Goal: Task Accomplishment & Management: Manage account settings

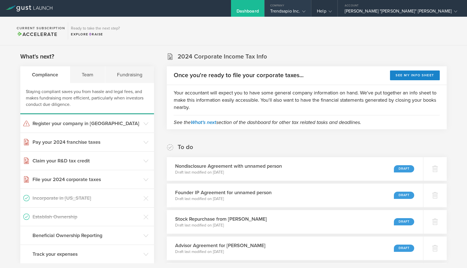
click at [306, 12] on icon at bounding box center [303, 11] width 3 height 3
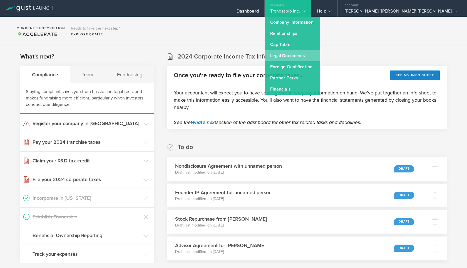
click at [320, 56] on link "Legal Documents" at bounding box center [293, 55] width 56 height 11
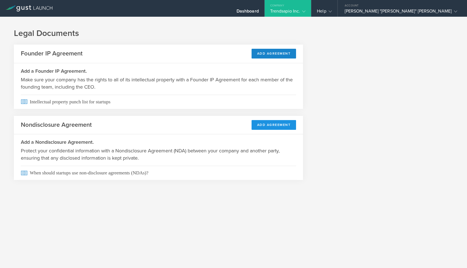
click at [271, 124] on button "Add Agreement" at bounding box center [274, 125] width 45 height 10
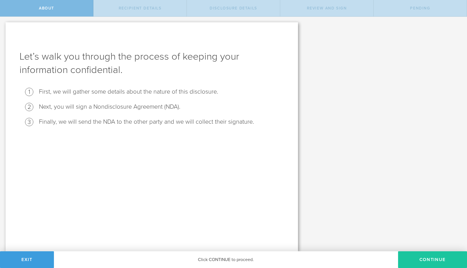
click at [436, 258] on button "Continue" at bounding box center [432, 259] width 69 height 17
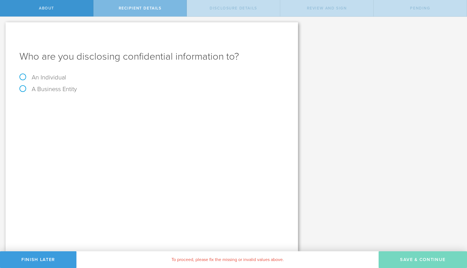
click at [40, 76] on label "An Individual" at bounding box center [42, 77] width 47 height 7
click at [4, 26] on input "An Individual" at bounding box center [2, 21] width 4 height 9
radio input "true"
click at [90, 105] on input "text" at bounding box center [172, 104] width 223 height 8
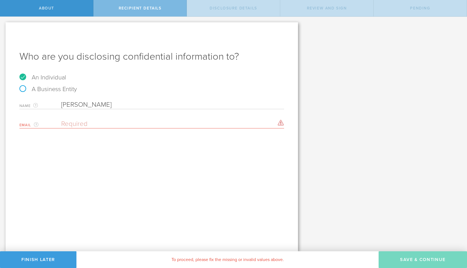
type input "[PERSON_NAME]"
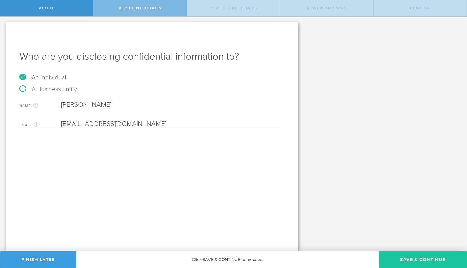
type input "[EMAIL_ADDRESS][DOMAIN_NAME]"
click at [415, 258] on button "Save & Continue" at bounding box center [423, 259] width 88 height 17
select select "string:5 years"
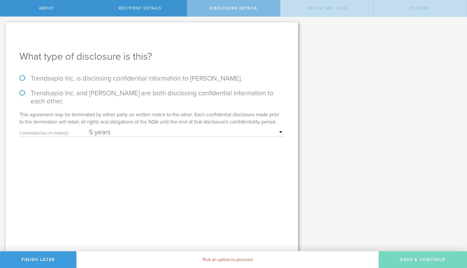
click at [27, 78] on label "Trendsapio Inc. is disclosing confidential information to Pall Ivarsson." at bounding box center [151, 78] width 265 height 8
click at [4, 28] on input "Trendsapio Inc. is disclosing confidential information to Pall Ivarsson." at bounding box center [2, 23] width 4 height 12
radio input "true"
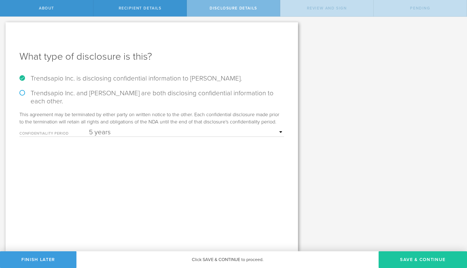
click at [425, 258] on button "Save & Continue" at bounding box center [423, 259] width 88 height 17
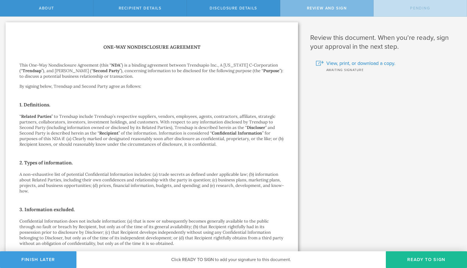
click at [425, 258] on button "Ready to Sign" at bounding box center [426, 259] width 81 height 17
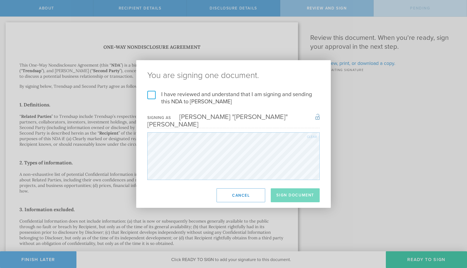
click at [154, 99] on label "I have reviewed and understand that I am signing and sending this NDA to Pall I…" at bounding box center [233, 98] width 172 height 14
click at [0, 0] on input "I have reviewed and understand that I am signing and sending this NDA to Pall I…" at bounding box center [0, 0] width 0 height 0
click at [290, 195] on button "Sign Document" at bounding box center [295, 195] width 49 height 14
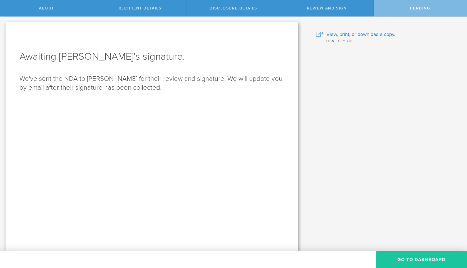
click at [409, 260] on button "Go to dashboard" at bounding box center [421, 259] width 91 height 17
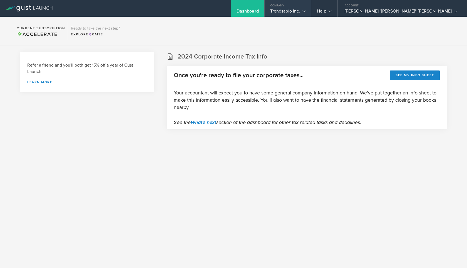
click at [312, 13] on div "Trendsapio Inc." at bounding box center [288, 12] width 47 height 8
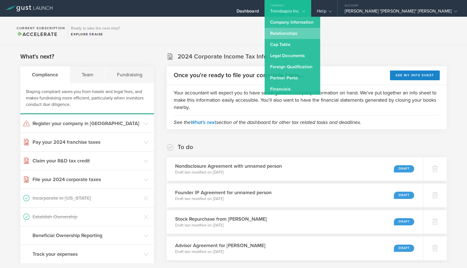
click at [320, 32] on link "Relationships" at bounding box center [293, 33] width 56 height 11
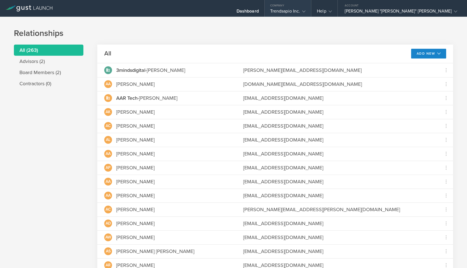
click at [306, 13] on div "Trendsapio Inc." at bounding box center [288, 12] width 36 height 8
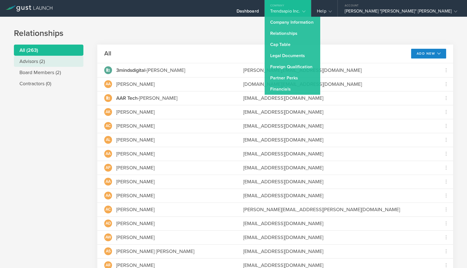
click at [45, 61] on li "Advisors (2)" at bounding box center [49, 61] width 70 height 11
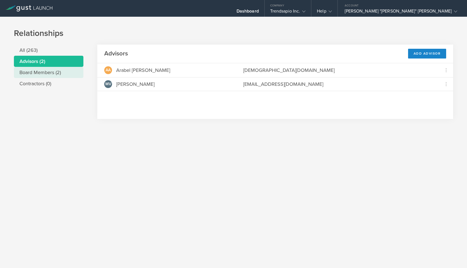
click at [33, 72] on li "Board Members (2)" at bounding box center [49, 72] width 70 height 11
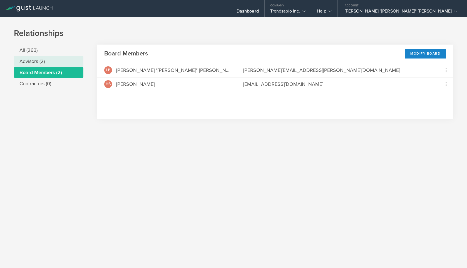
click at [45, 60] on li "Advisors (2)" at bounding box center [49, 61] width 70 height 11
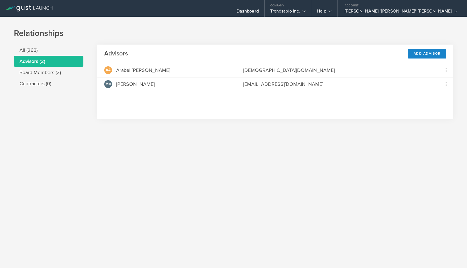
click at [40, 62] on li "Advisors (2)" at bounding box center [49, 61] width 70 height 11
click at [421, 52] on div "Add Advisor" at bounding box center [427, 54] width 38 height 10
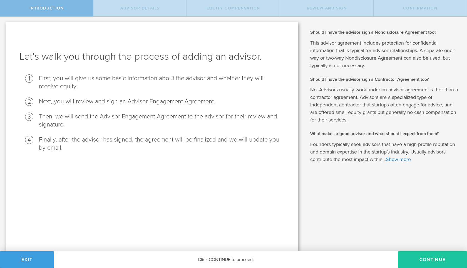
click at [429, 257] on button "Continue" at bounding box center [432, 259] width 69 height 17
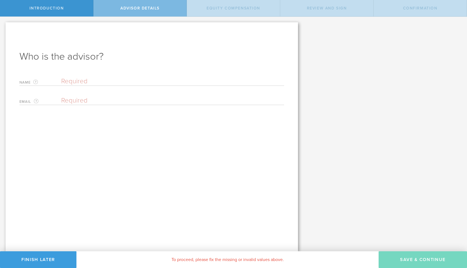
click at [77, 78] on input "text" at bounding box center [172, 81] width 223 height 8
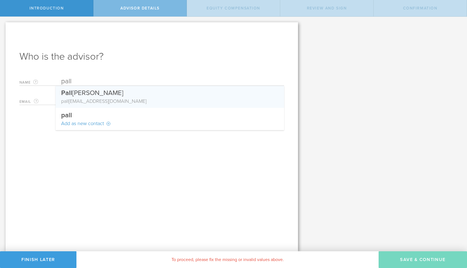
click at [86, 100] on div "pall [EMAIL_ADDRESS][DOMAIN_NAME]" at bounding box center [170, 100] width 218 height 7
type input "[PERSON_NAME]"
type input "[EMAIL_ADDRESS][DOMAIN_NAME]"
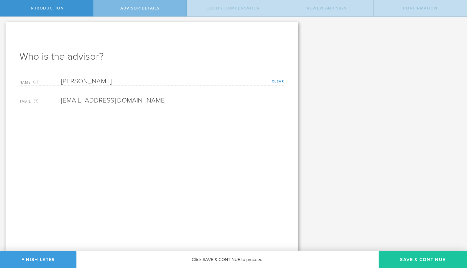
click at [429, 261] on button "Save & Continue" at bounding box center [423, 259] width 88 height 17
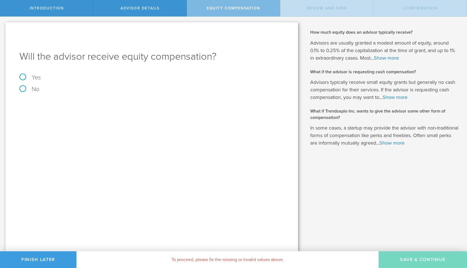
click at [24, 77] on label "Yes" at bounding box center [151, 77] width 265 height 6
click at [4, 26] on input "Yes" at bounding box center [2, 21] width 4 height 9
radio input "true"
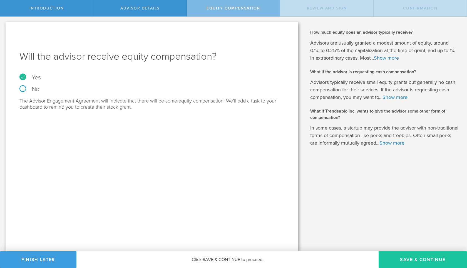
click at [405, 257] on button "Save & Continue" at bounding box center [423, 259] width 88 height 17
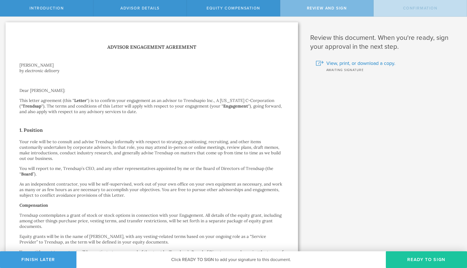
click at [406, 258] on button "Ready to Sign" at bounding box center [426, 259] width 81 height 17
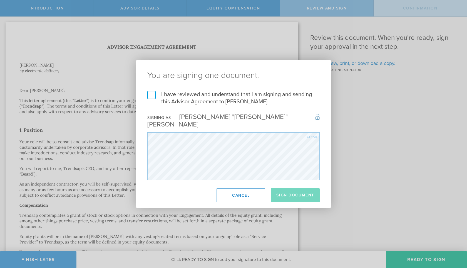
click at [153, 97] on label "I have reviewed and understand that I am signing and sending this Advisor Agree…" at bounding box center [233, 98] width 172 height 14
click at [0, 0] on input "I have reviewed and understand that I am signing and sending this Advisor Agree…" at bounding box center [0, 0] width 0 height 0
click at [298, 190] on button "Sign Document" at bounding box center [295, 195] width 49 height 14
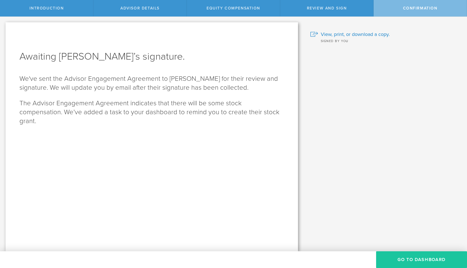
click at [425, 261] on button "Go To Dashboard" at bounding box center [421, 259] width 91 height 17
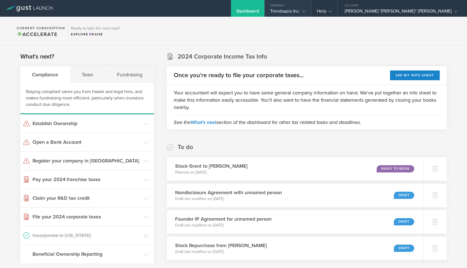
click at [312, 12] on div "Trendsapio Inc." at bounding box center [288, 12] width 47 height 8
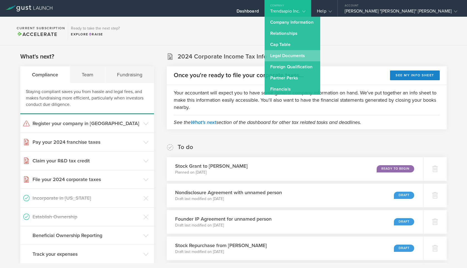
click at [320, 57] on link "Legal Documents" at bounding box center [293, 55] width 56 height 11
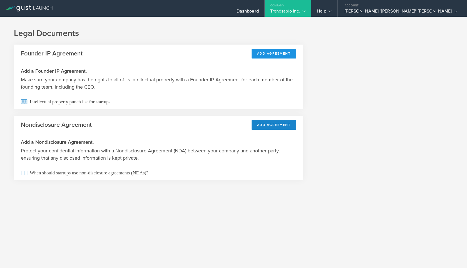
click at [277, 54] on button "Add Agreement" at bounding box center [274, 54] width 45 height 10
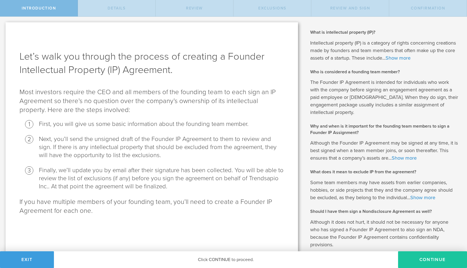
click at [419, 267] on button "Continue" at bounding box center [432, 259] width 69 height 17
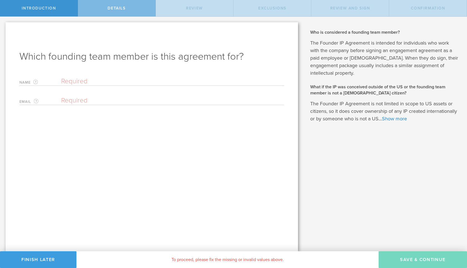
click at [71, 84] on input "text" at bounding box center [172, 81] width 223 height 8
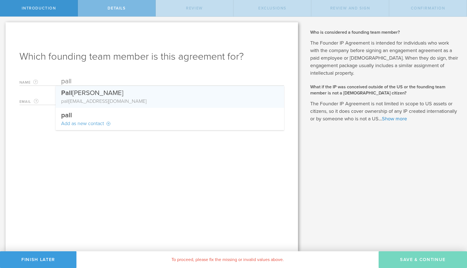
click at [92, 95] on div "Pall Ivarsson" at bounding box center [170, 92] width 218 height 12
type input "[PERSON_NAME]"
type input "[EMAIL_ADDRESS][DOMAIN_NAME]"
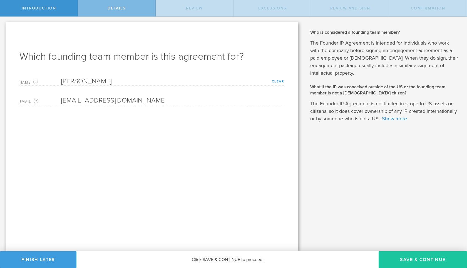
click at [426, 262] on button "Save & Continue" at bounding box center [423, 259] width 88 height 17
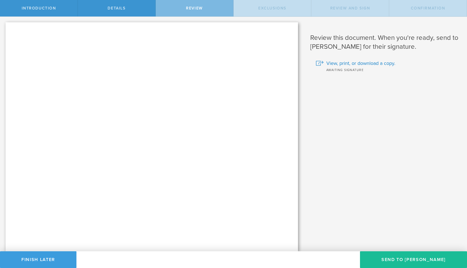
click at [426, 262] on button "Send To Pall Ivarsson" at bounding box center [413, 259] width 107 height 17
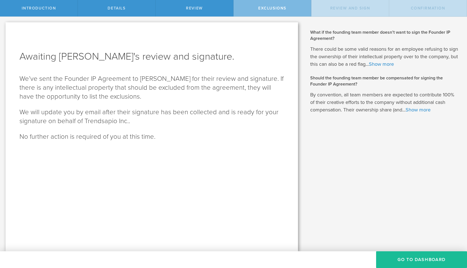
click at [426, 262] on button "Go To Dashboard" at bounding box center [421, 259] width 91 height 17
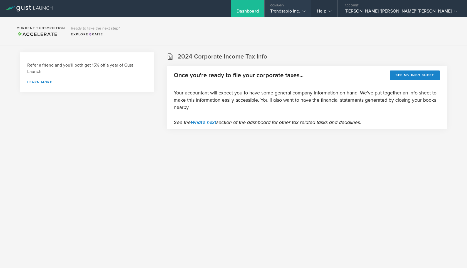
click at [306, 14] on div "Trendsapio Inc." at bounding box center [288, 12] width 36 height 8
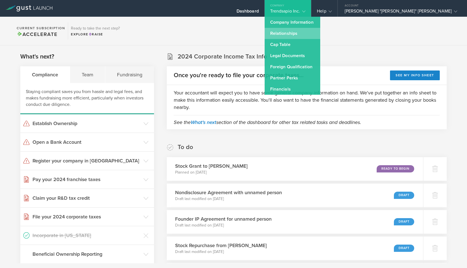
click at [320, 32] on link "Relationships" at bounding box center [293, 33] width 56 height 11
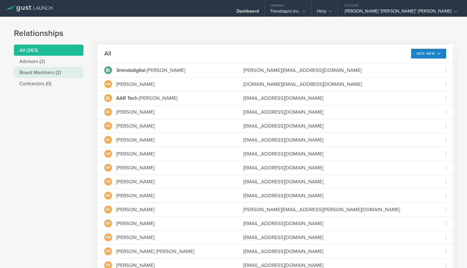
click at [45, 71] on li "Board Members (2)" at bounding box center [49, 72] width 70 height 11
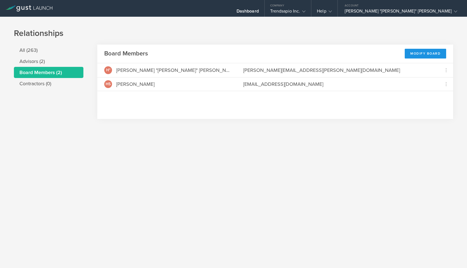
click at [426, 54] on div "Modify Board" at bounding box center [425, 54] width 41 height 10
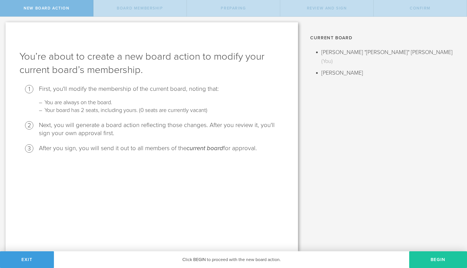
click at [430, 261] on button "Begin" at bounding box center [438, 259] width 58 height 17
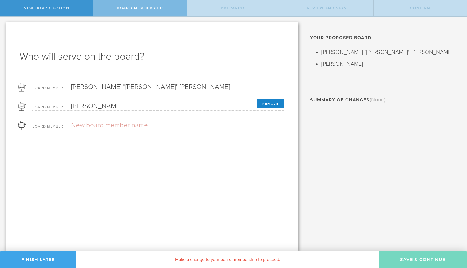
click at [43, 262] on button "Finish Later" at bounding box center [38, 259] width 76 height 17
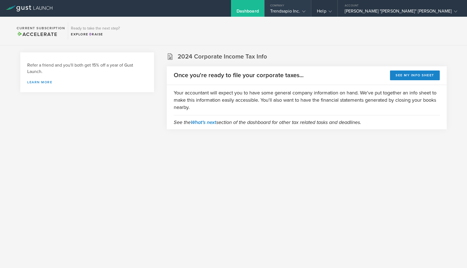
click at [306, 12] on icon at bounding box center [303, 11] width 3 height 3
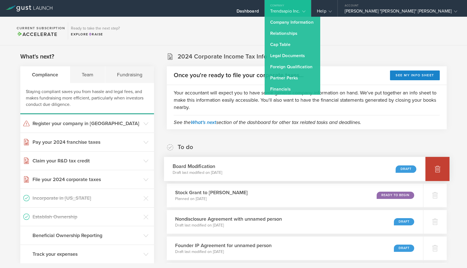
click at [430, 171] on div at bounding box center [438, 169] width 24 height 24
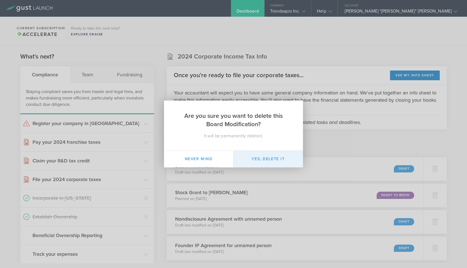
click at [263, 157] on button "Yes, delete it" at bounding box center [269, 158] width 70 height 17
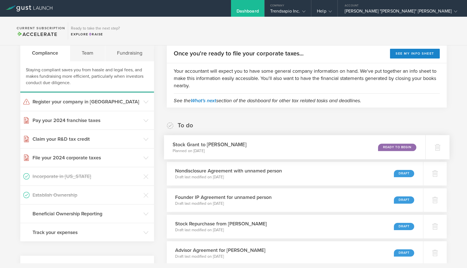
scroll to position [26, 0]
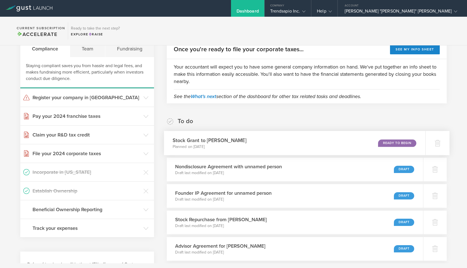
click at [315, 144] on div "Stock Grant to Pall Ivarsson Planned on Aug 16, 2025 Ready to Begin" at bounding box center [295, 143] width 262 height 24
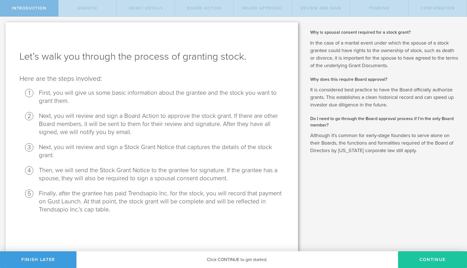
click at [434, 264] on button "Continue" at bounding box center [432, 259] width 69 height 17
radio input "true"
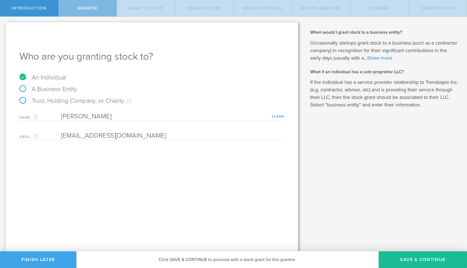
click at [39, 267] on button "Finish Later" at bounding box center [38, 259] width 76 height 17
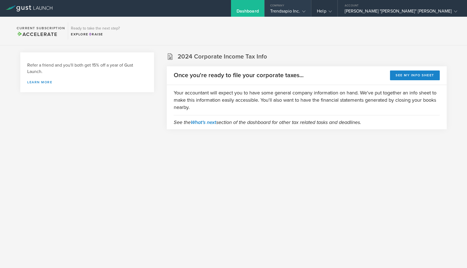
click at [306, 14] on div "Trendsapio Inc." at bounding box center [288, 12] width 36 height 8
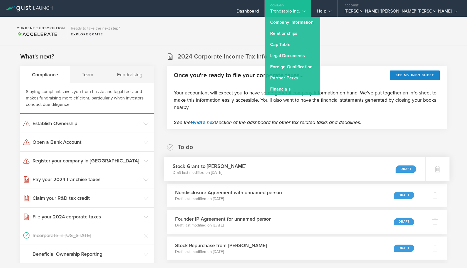
scroll to position [159, 0]
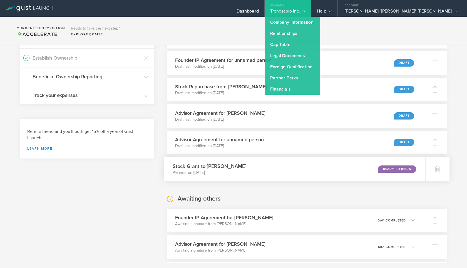
click at [393, 169] on div "Ready to Begin" at bounding box center [397, 169] width 38 height 8
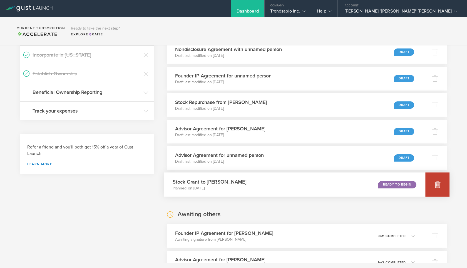
scroll to position [173, 0]
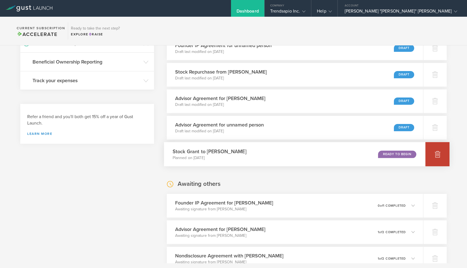
click at [432, 158] on div at bounding box center [438, 154] width 24 height 24
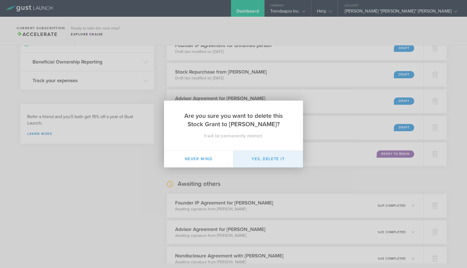
click at [296, 157] on button "Yes, delete it" at bounding box center [269, 158] width 70 height 17
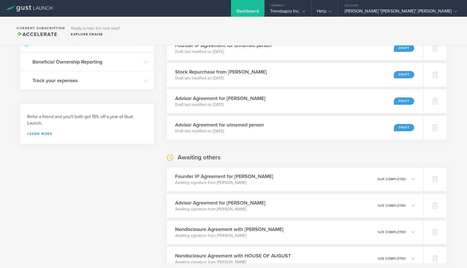
scroll to position [67, 0]
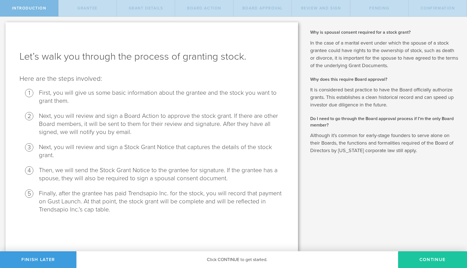
click at [426, 259] on button "Continue" at bounding box center [432, 259] width 69 height 17
radio input "true"
